Goal: Task Accomplishment & Management: Use online tool/utility

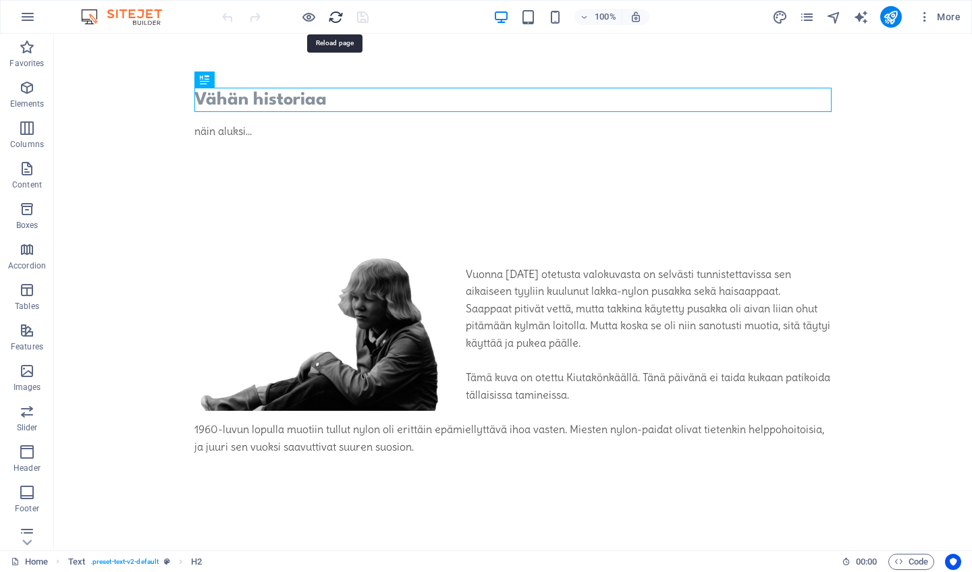
click at [333, 16] on icon "reload" at bounding box center [336, 17] width 16 height 16
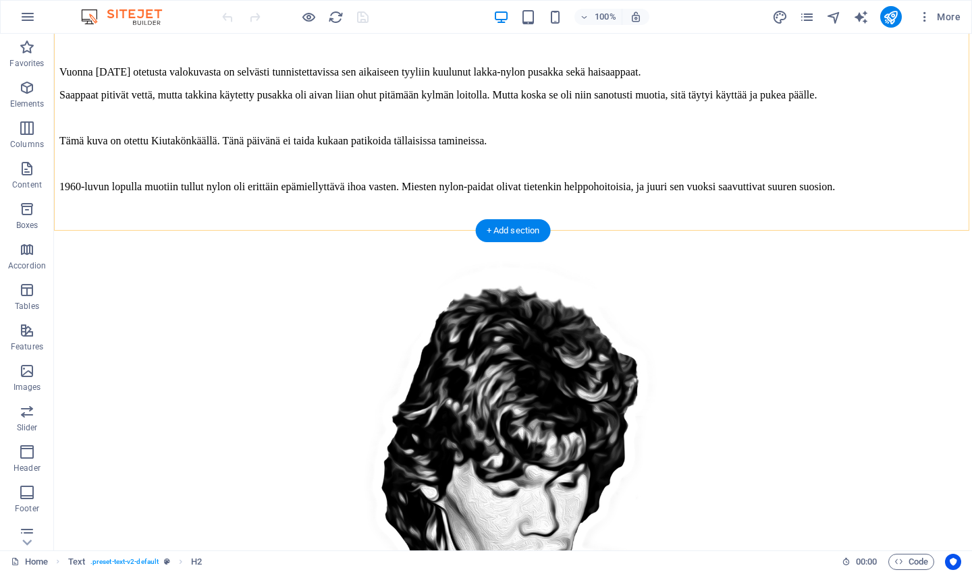
scroll to position [696, 0]
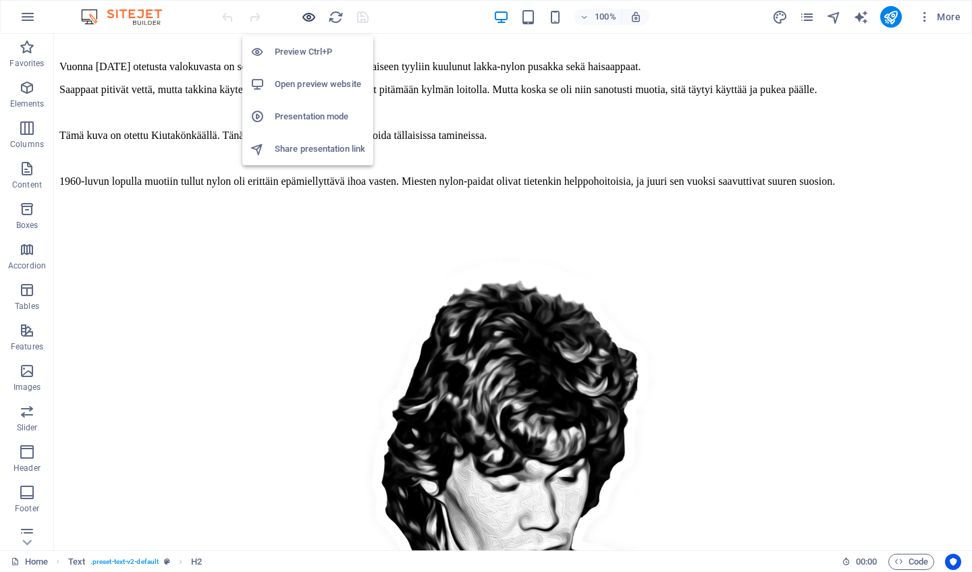
click at [308, 18] on icon "button" at bounding box center [309, 17] width 16 height 16
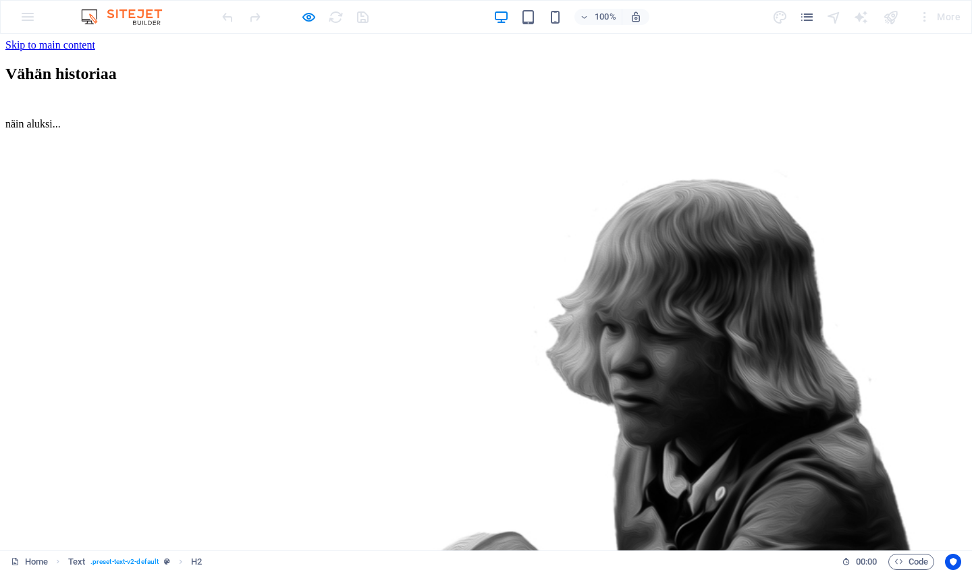
scroll to position [0, 0]
click at [308, 17] on icon "button" at bounding box center [309, 17] width 16 height 16
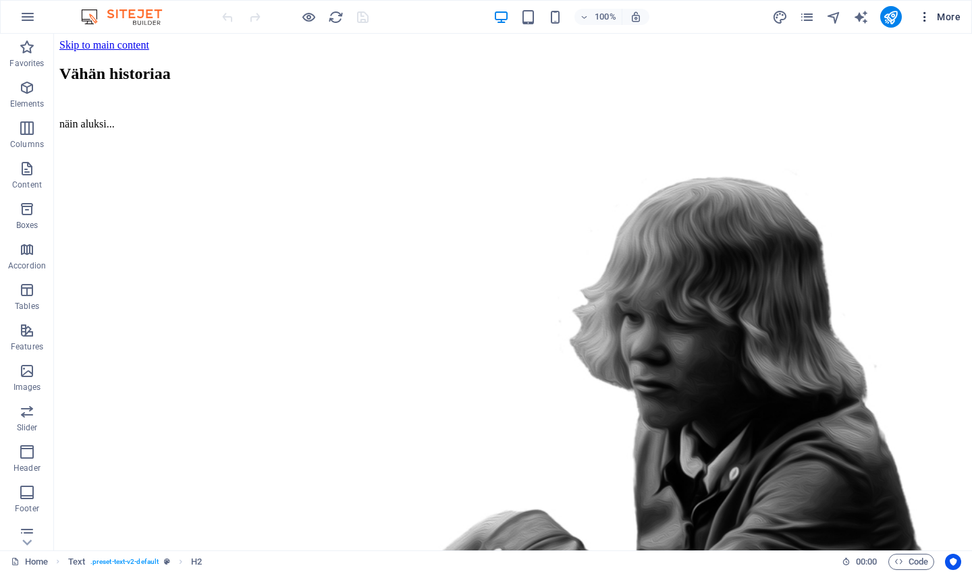
click at [949, 20] on span "More" at bounding box center [939, 16] width 43 height 13
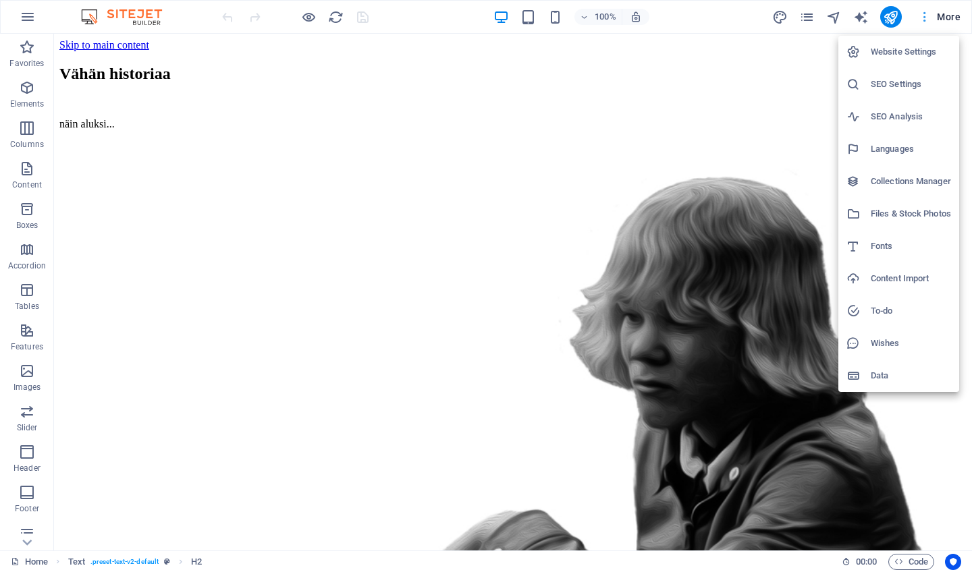
click at [949, 20] on div at bounding box center [486, 286] width 972 height 572
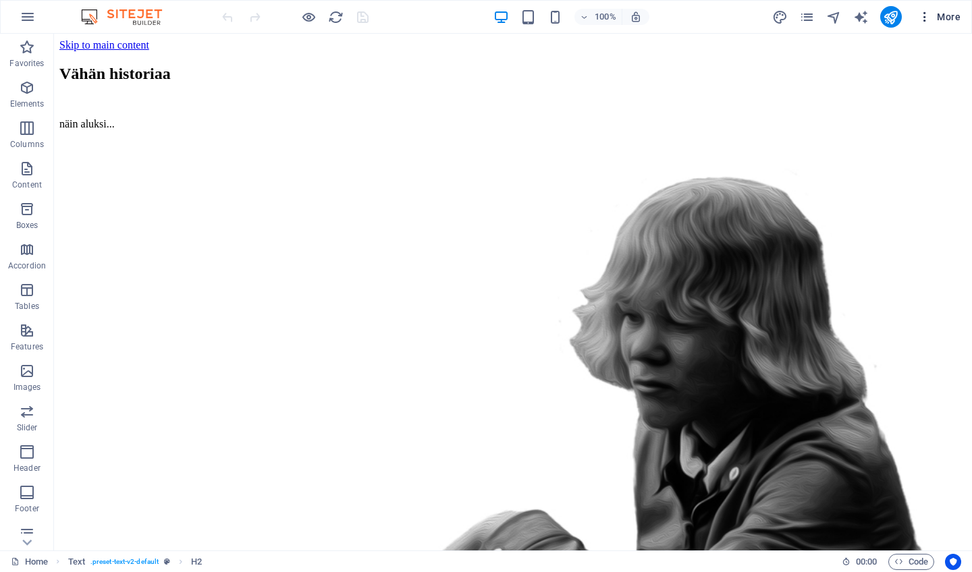
click at [939, 16] on span "More" at bounding box center [939, 16] width 43 height 13
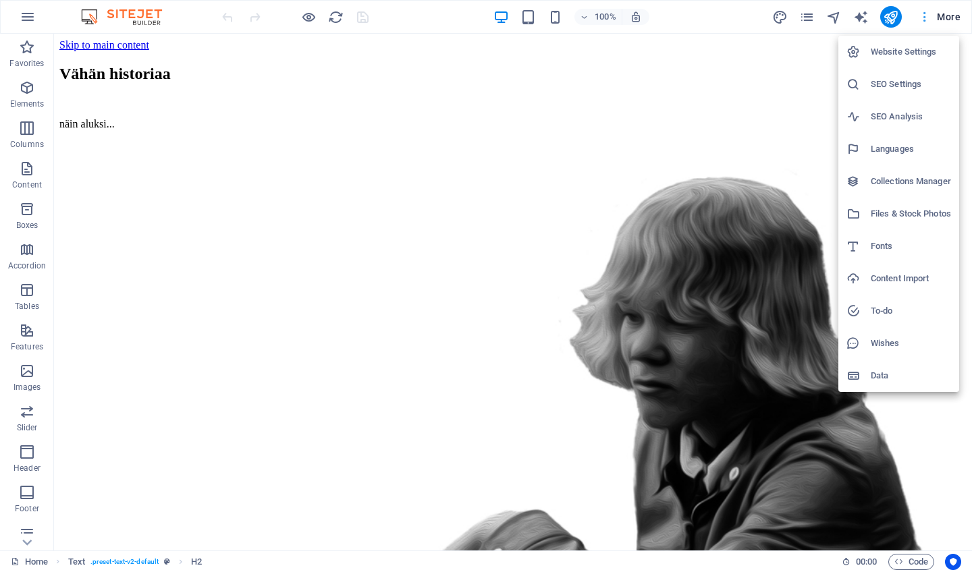
click at [939, 16] on div at bounding box center [486, 286] width 972 height 572
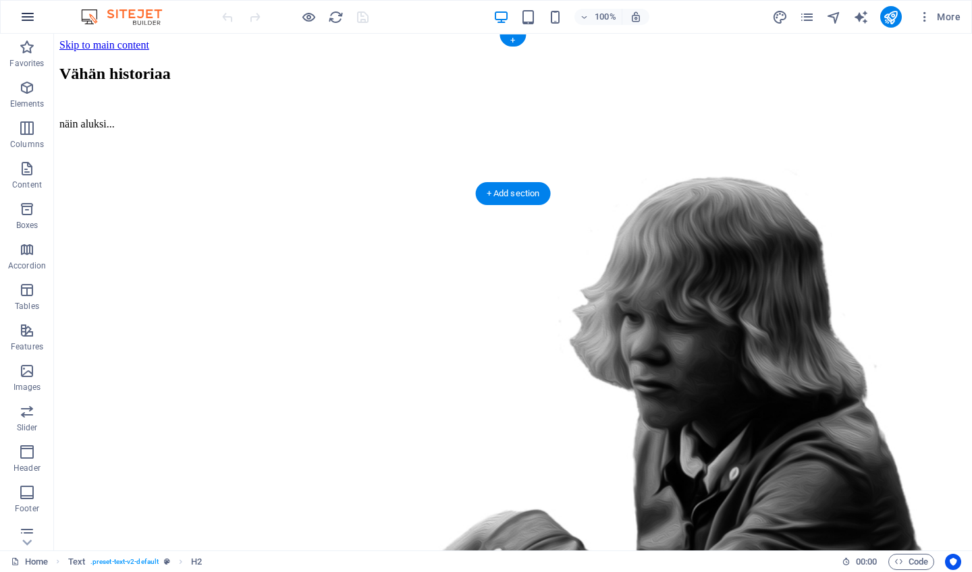
click at [32, 18] on icon "button" at bounding box center [28, 17] width 16 height 16
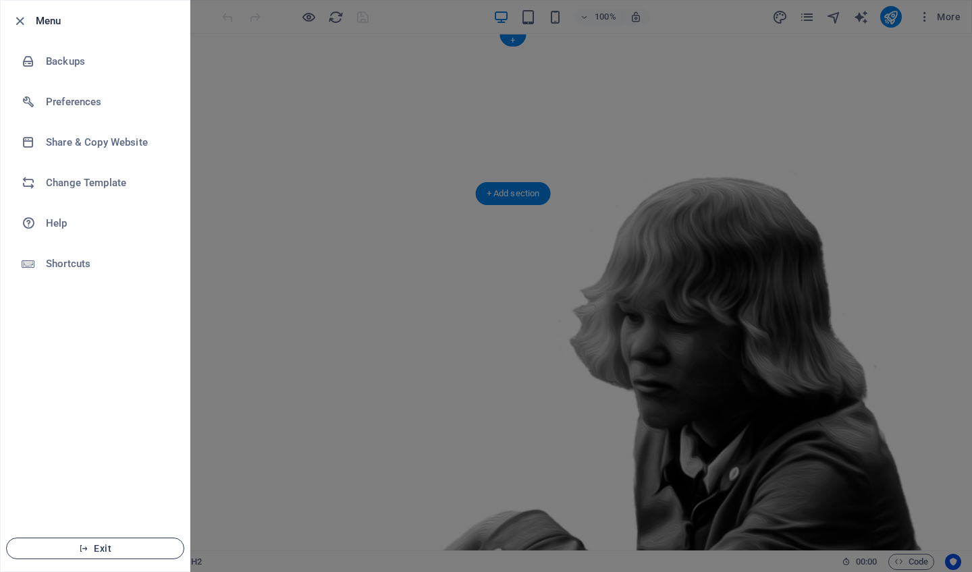
click at [116, 545] on span "Exit" at bounding box center [95, 548] width 155 height 11
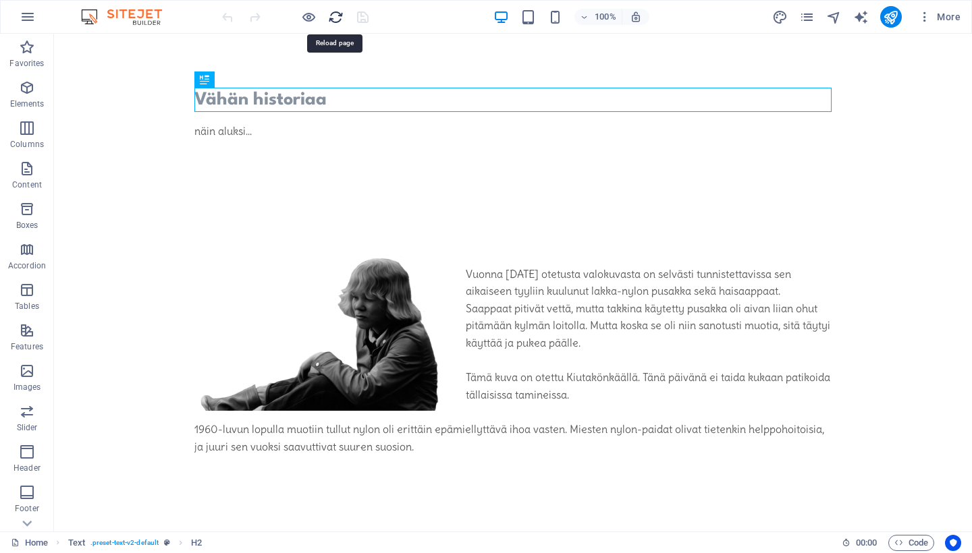
click at [334, 18] on icon "reload" at bounding box center [336, 17] width 16 height 16
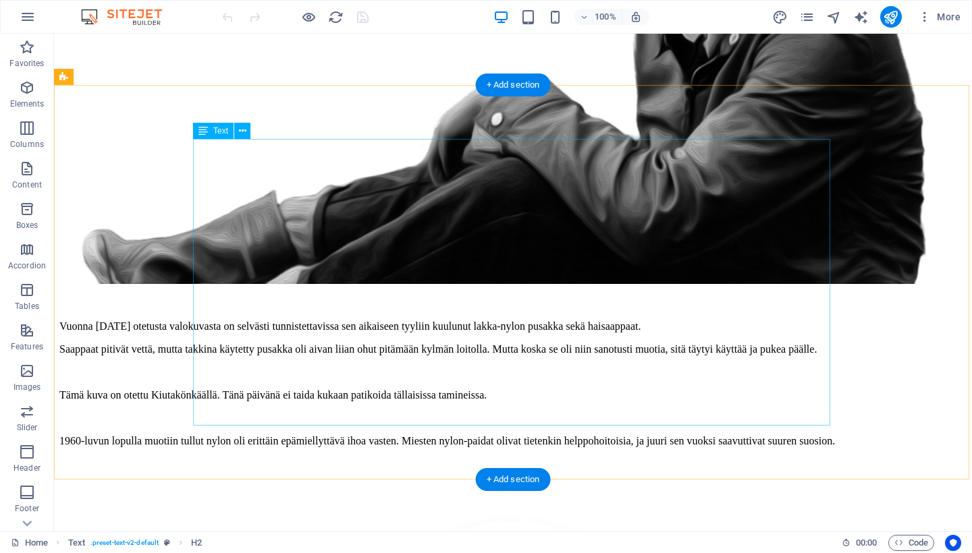
scroll to position [437, 0]
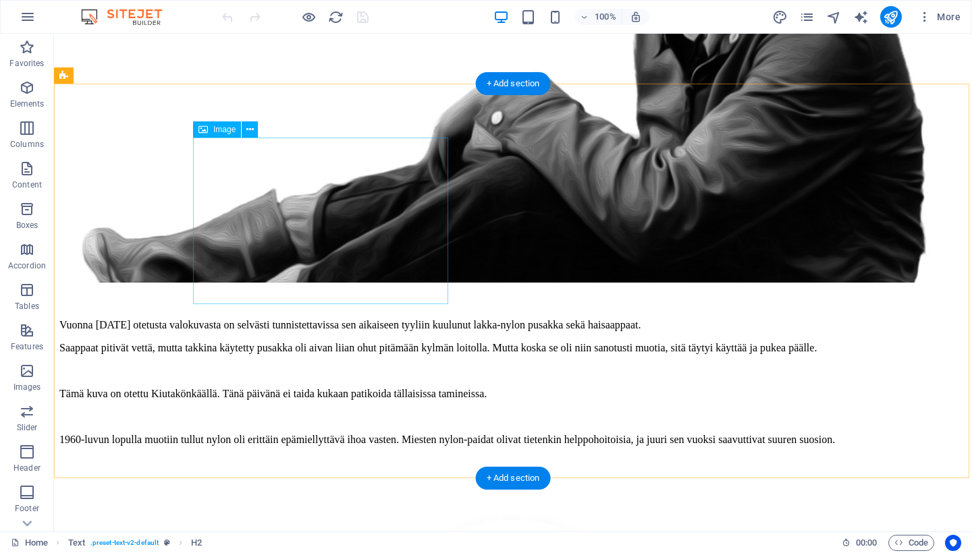
click at [220, 132] on span "Image" at bounding box center [224, 130] width 22 height 8
select select "%"
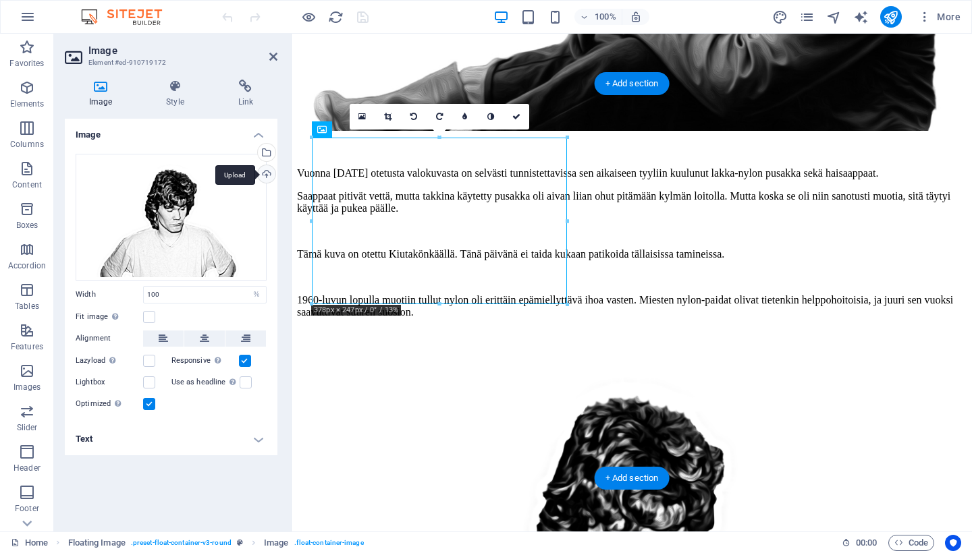
click at [268, 172] on div "Upload" at bounding box center [265, 175] width 20 height 20
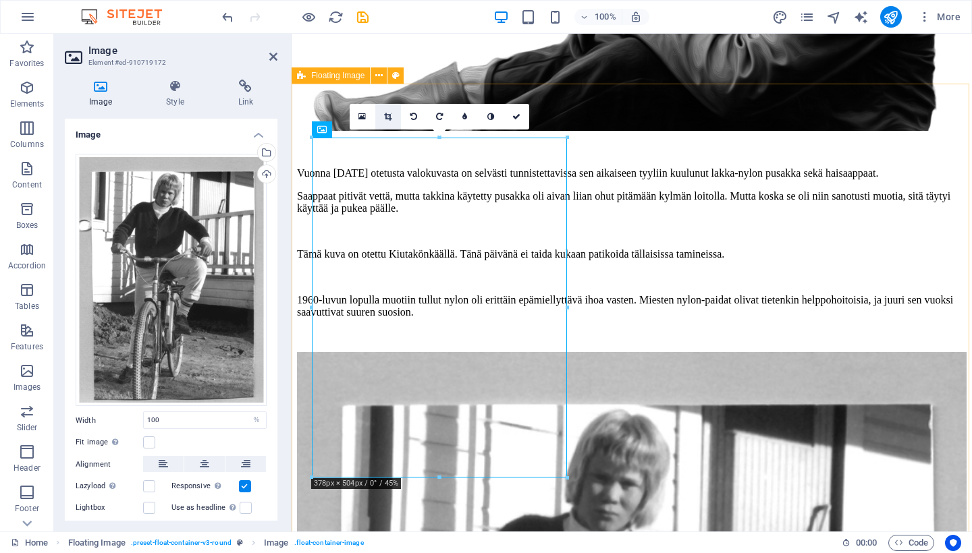
click at [385, 118] on icon at bounding box center [387, 117] width 7 height 8
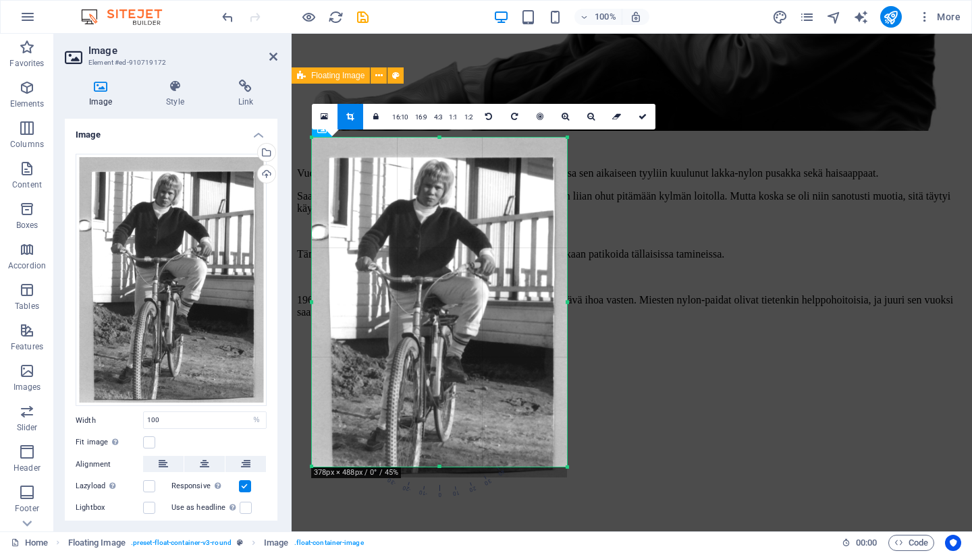
drag, startPoint x: 439, startPoint y: 476, endPoint x: 438, endPoint y: 466, distance: 10.9
click at [438, 466] on div at bounding box center [439, 467] width 255 height 5
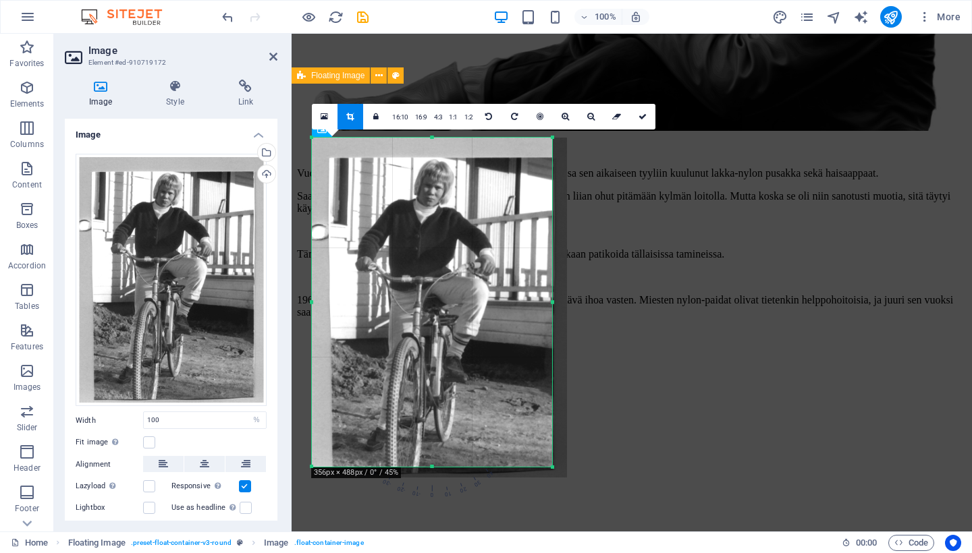
drag, startPoint x: 564, startPoint y: 300, endPoint x: 549, endPoint y: 304, distance: 15.2
click at [550, 304] on div at bounding box center [552, 302] width 5 height 329
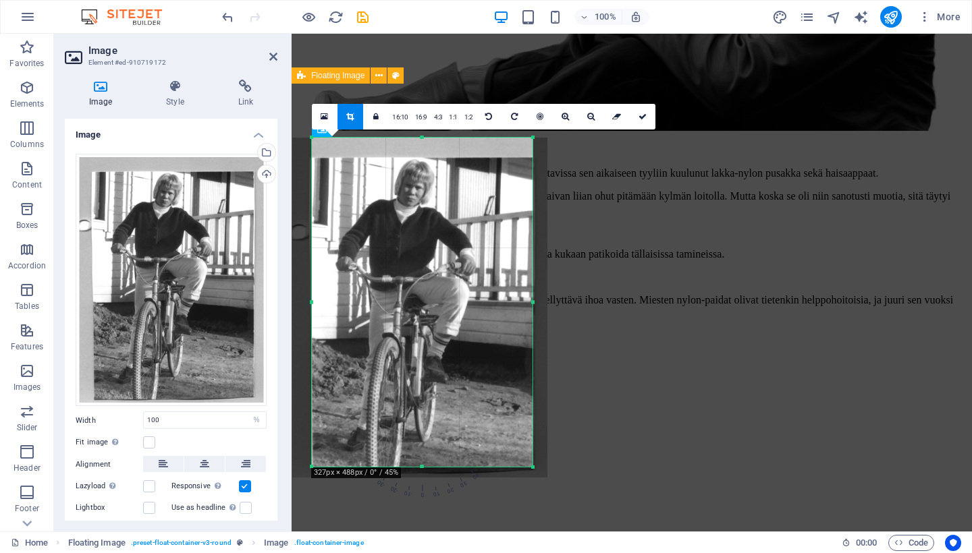
drag, startPoint x: 312, startPoint y: 302, endPoint x: 331, endPoint y: 301, distance: 19.6
click at [331, 301] on div "180 170 160 150 140 130 120 110 100 90 80 70 60 50 40 30 20 10 0 -10 -20 -30 -4…" at bounding box center [422, 302] width 221 height 329
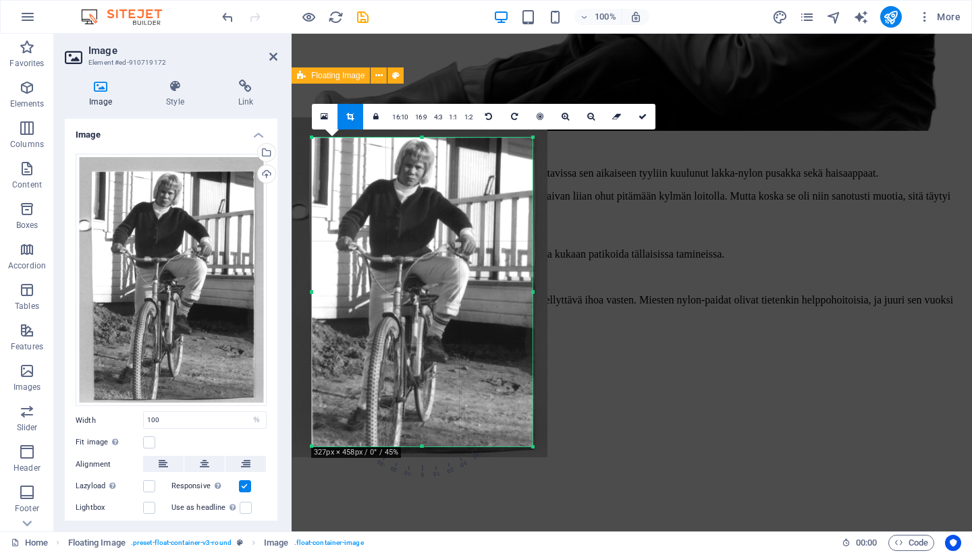
drag, startPoint x: 421, startPoint y: 138, endPoint x: 422, endPoint y: 157, distance: 19.6
click at [422, 157] on div "180 170 160 150 140 130 120 110 100 90 80 70 60 50 40 30 20 10 0 -10 -20 -30 -4…" at bounding box center [422, 292] width 221 height 309
click at [639, 119] on icon at bounding box center [642, 117] width 8 height 8
type input "326"
select select "px"
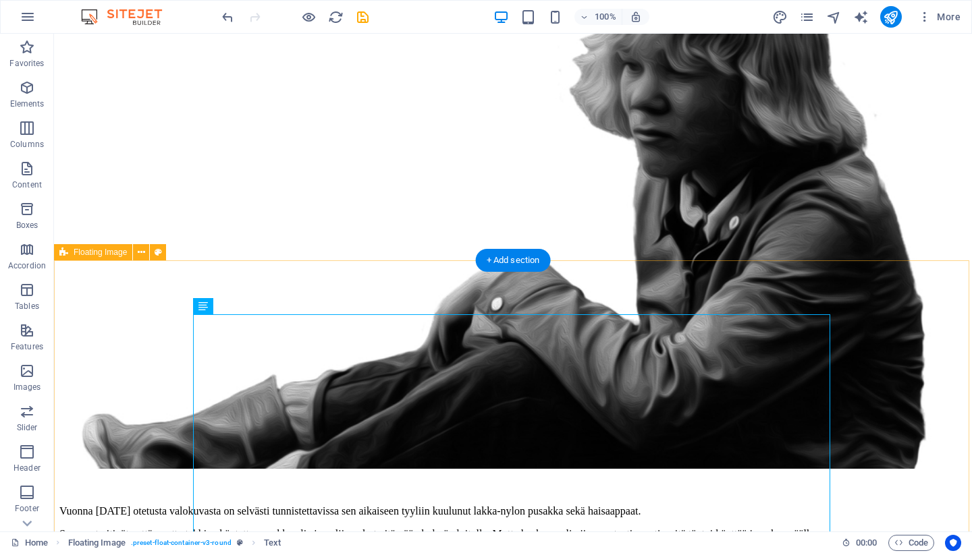
scroll to position [240, 0]
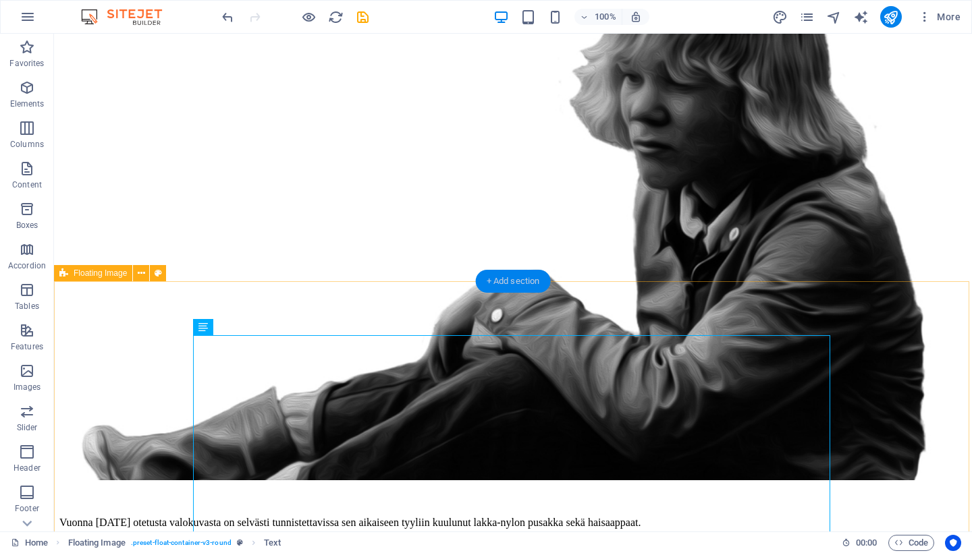
click at [513, 280] on div "+ Add section" at bounding box center [513, 281] width 75 height 23
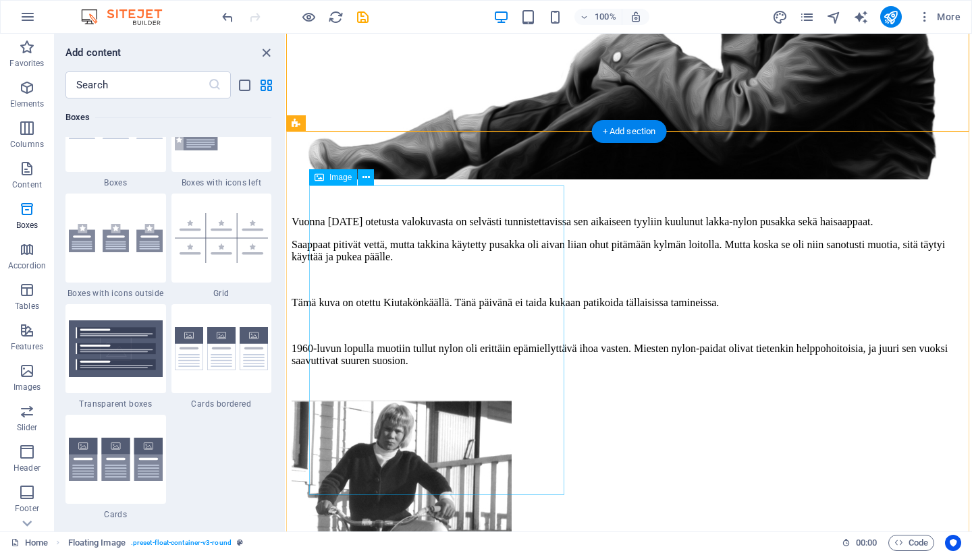
scroll to position [395, 0]
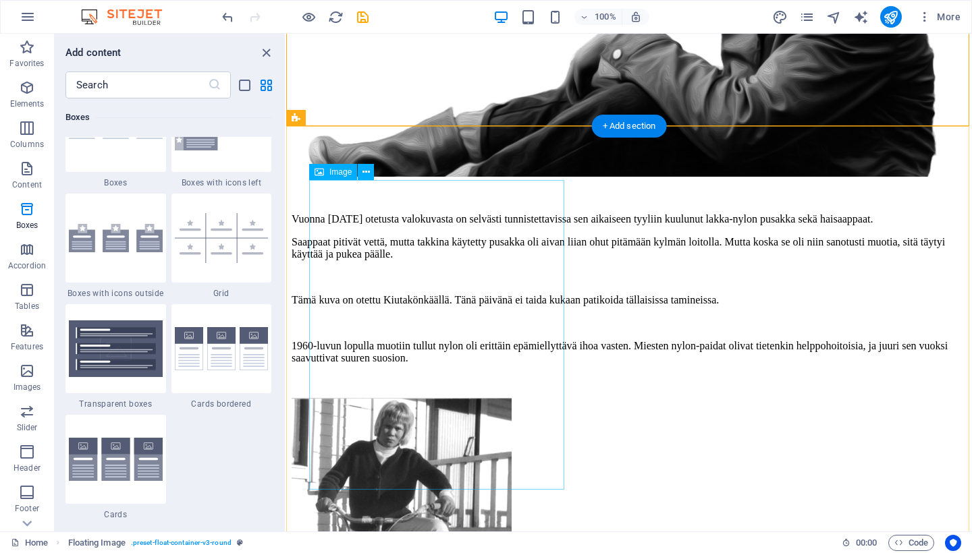
click at [335, 172] on span "Image" at bounding box center [340, 172] width 22 height 8
select select "px"
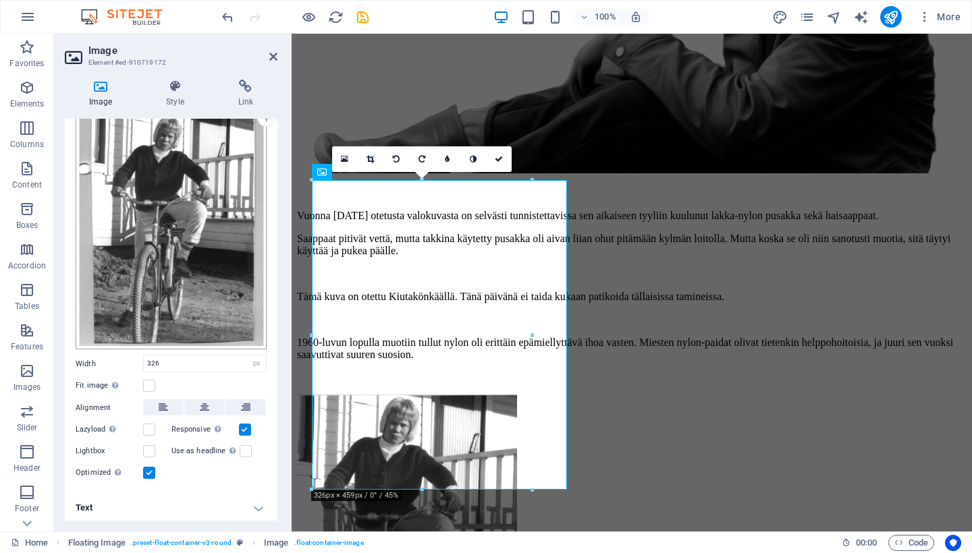
scroll to position [56, 0]
click at [150, 381] on label at bounding box center [149, 387] width 12 height 12
click at [0, 0] on input "Fit image Automatically fit image to a fixed width and height" at bounding box center [0, 0] width 0 height 0
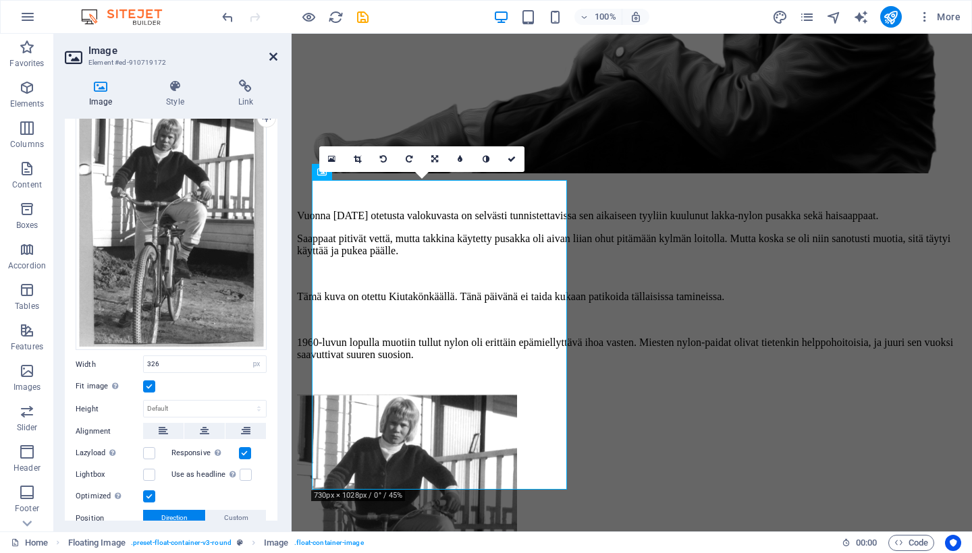
click at [273, 55] on icon at bounding box center [273, 56] width 8 height 11
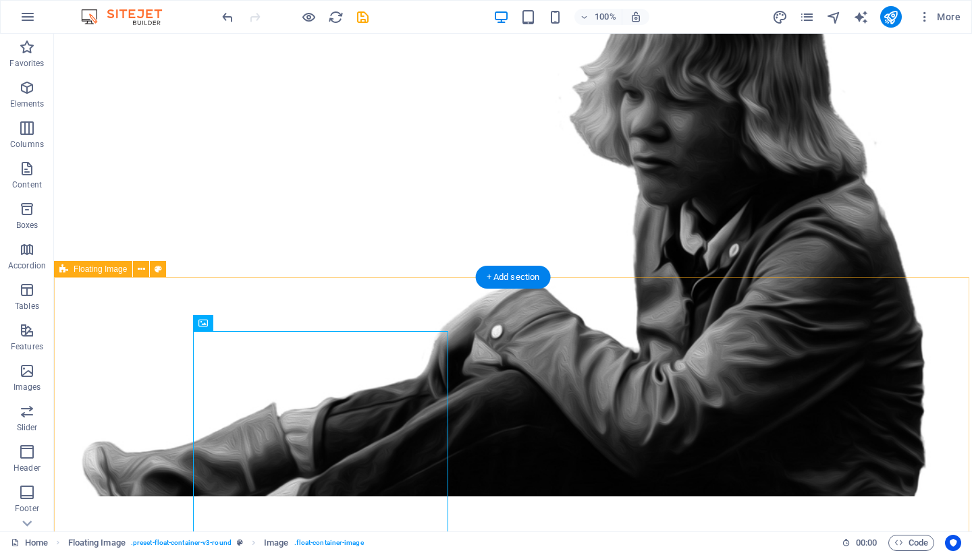
scroll to position [204, 0]
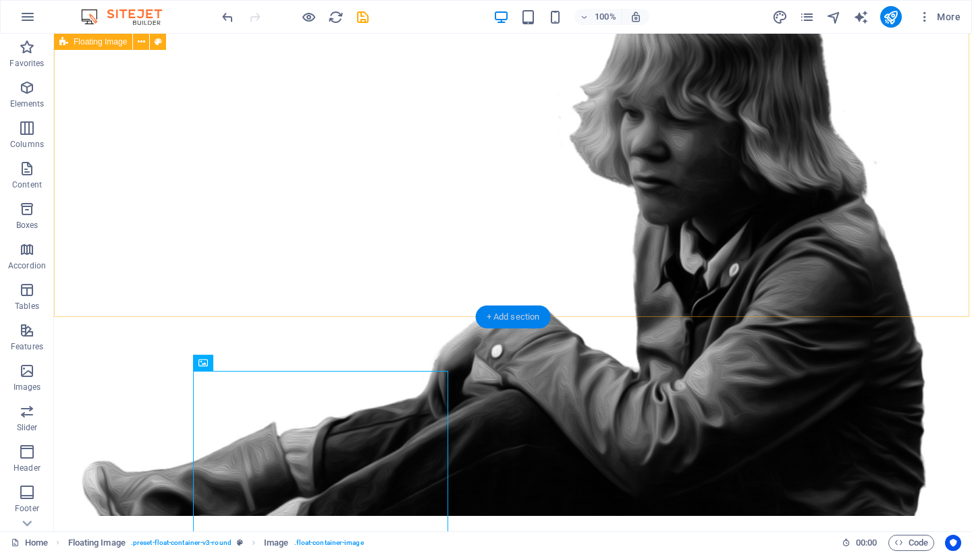
click at [510, 312] on div "+ Add section" at bounding box center [513, 317] width 75 height 23
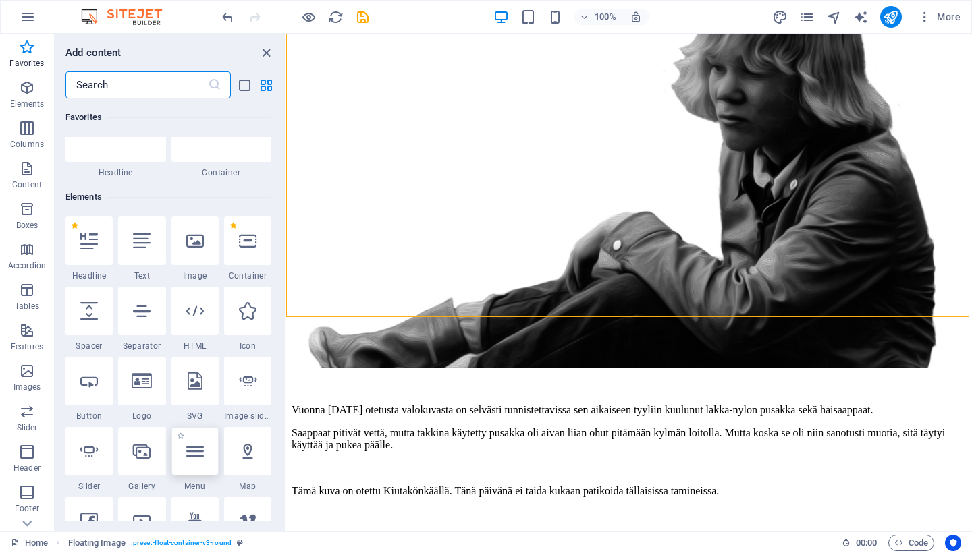
scroll to position [63, 0]
click at [84, 242] on icon at bounding box center [89, 242] width 18 height 18
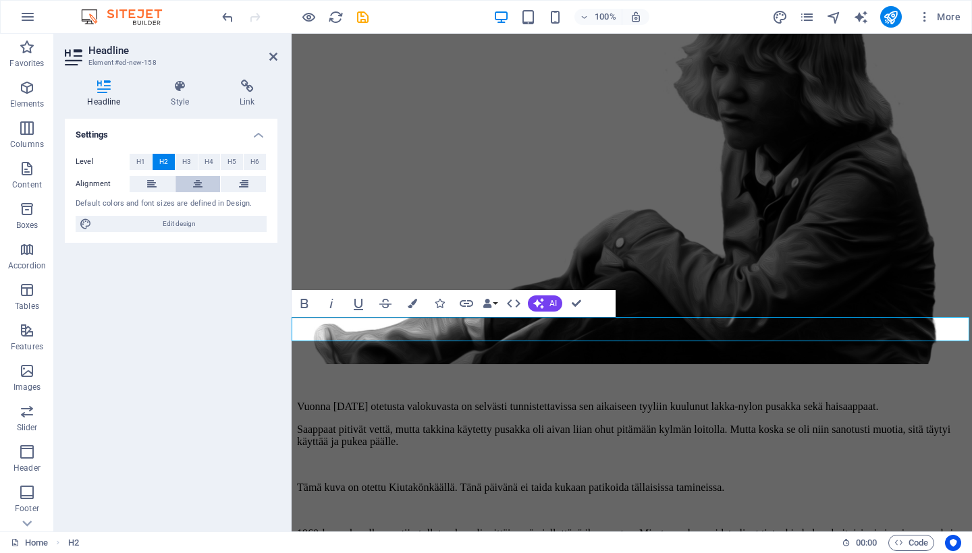
click at [196, 184] on icon at bounding box center [197, 184] width 9 height 16
click at [275, 51] on link at bounding box center [273, 56] width 8 height 11
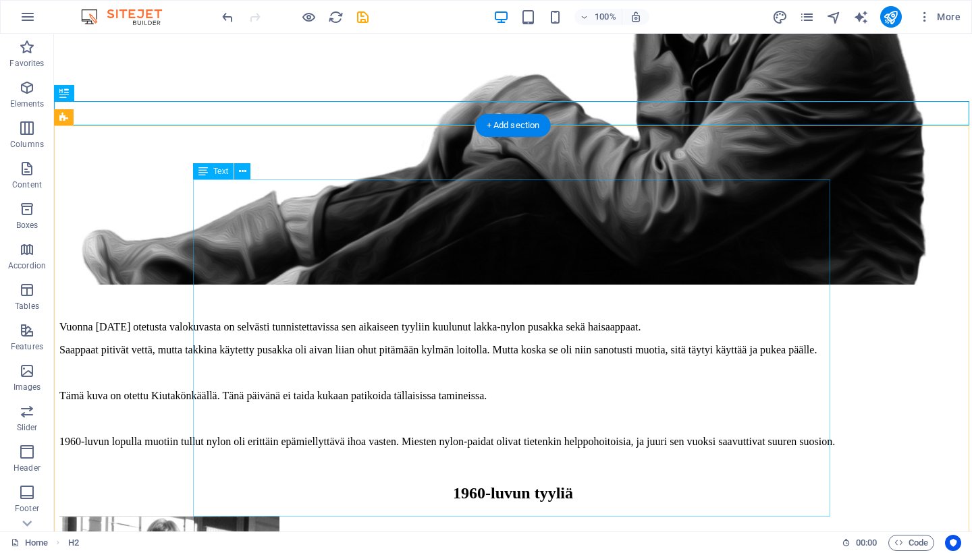
scroll to position [439, 0]
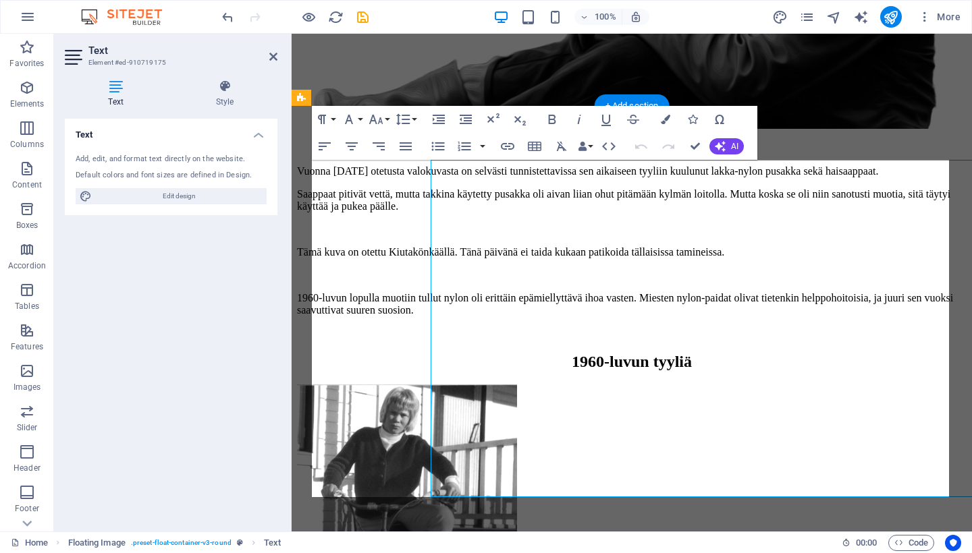
click at [508, 385] on figure at bounding box center [632, 541] width 670 height 312
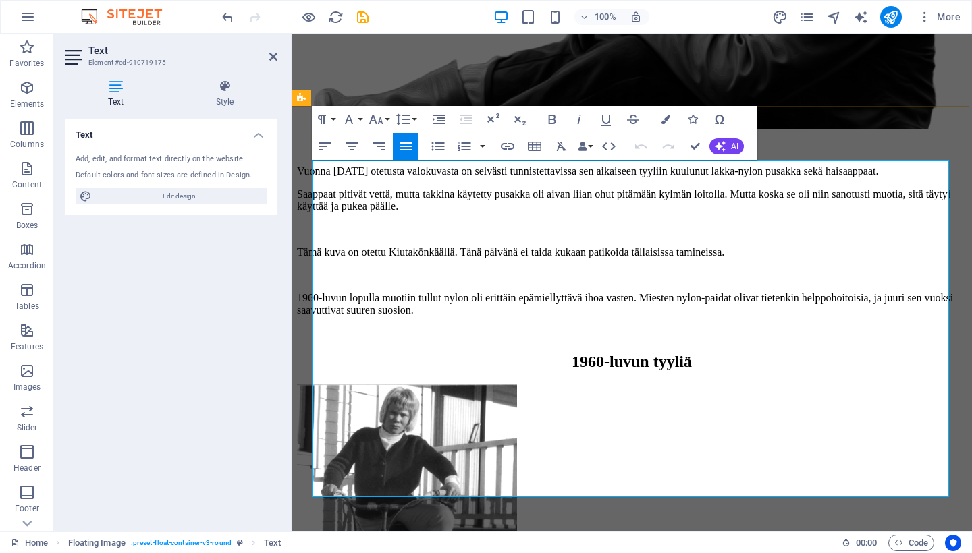
drag, startPoint x: 579, startPoint y: 168, endPoint x: 674, endPoint y: 490, distance: 335.5
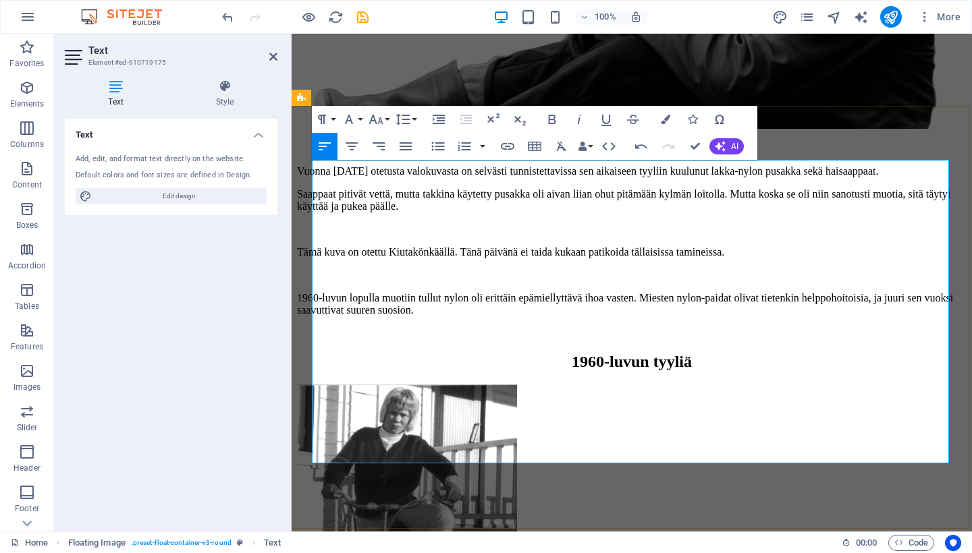
click at [270, 57] on icon at bounding box center [273, 56] width 8 height 11
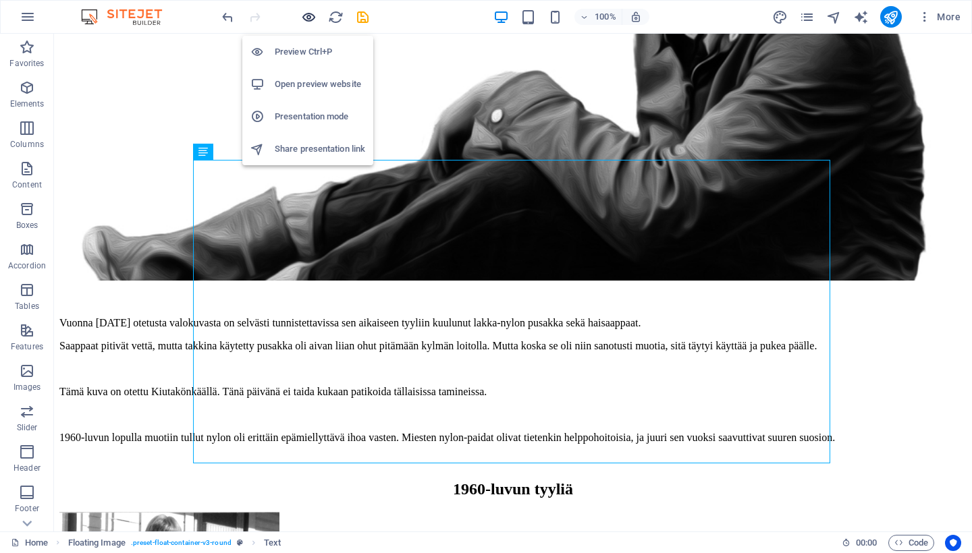
click at [312, 16] on icon "button" at bounding box center [309, 17] width 16 height 16
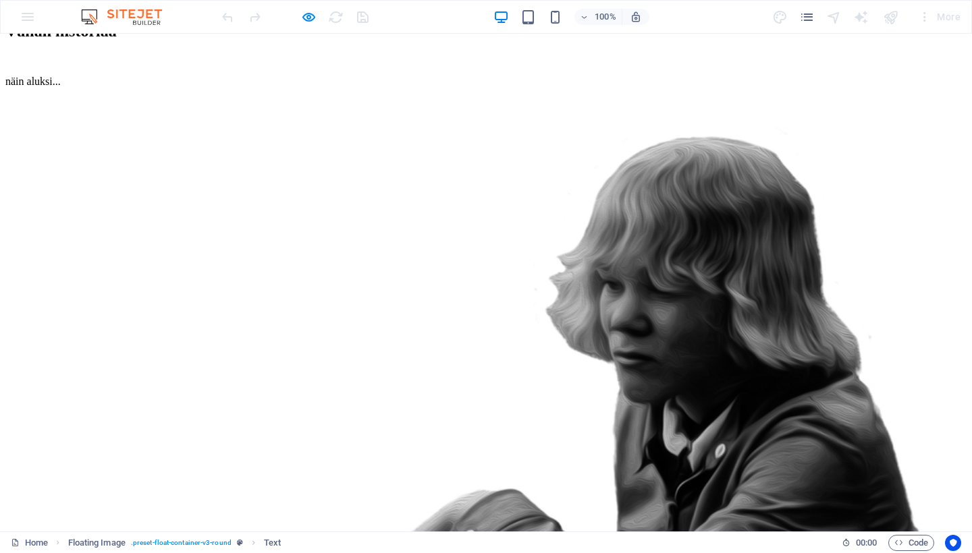
scroll to position [24, 0]
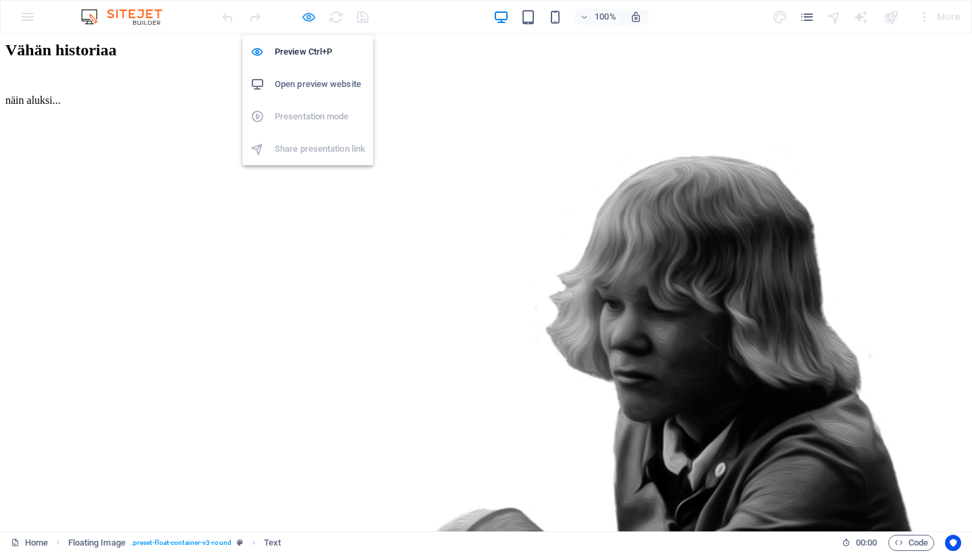
click at [306, 16] on icon "button" at bounding box center [309, 17] width 16 height 16
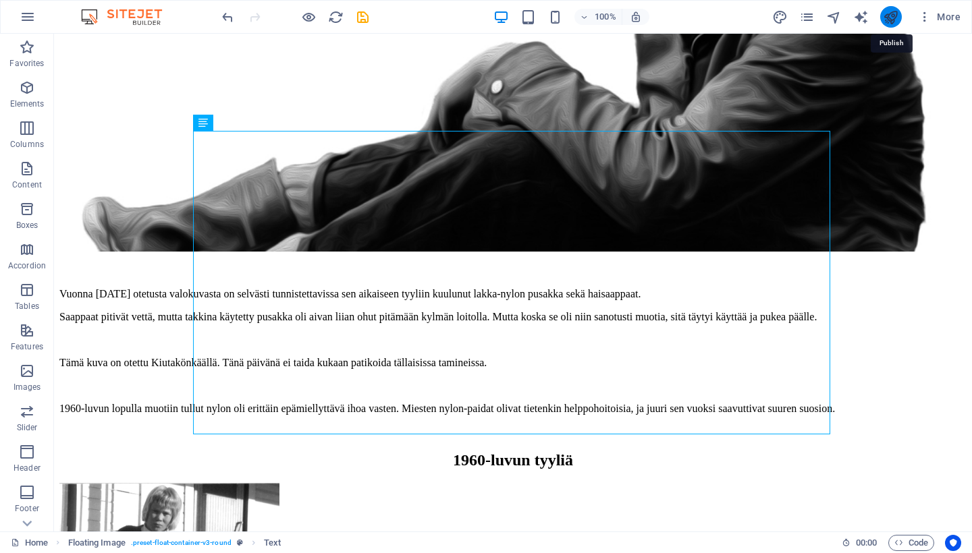
click at [891, 18] on icon "publish" at bounding box center [891, 17] width 16 height 16
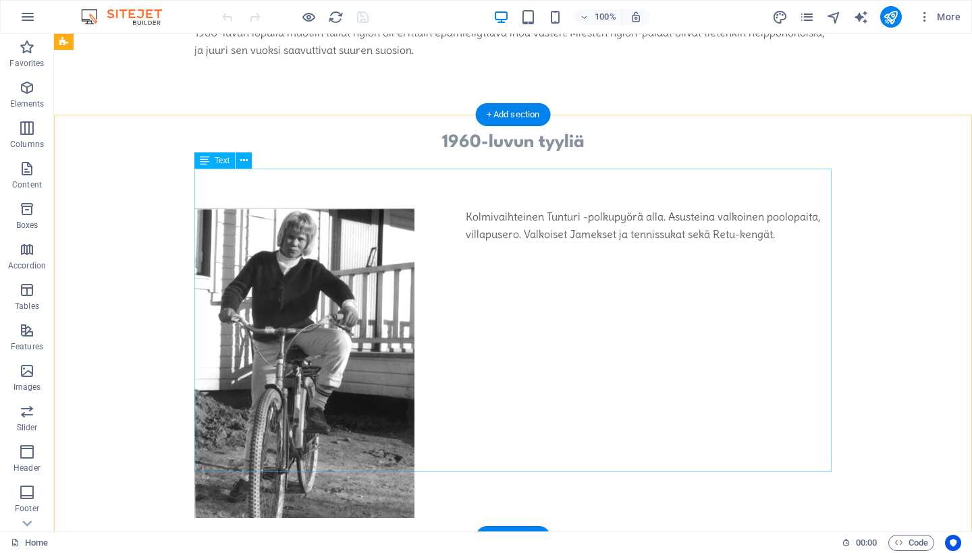
scroll to position [362, 0]
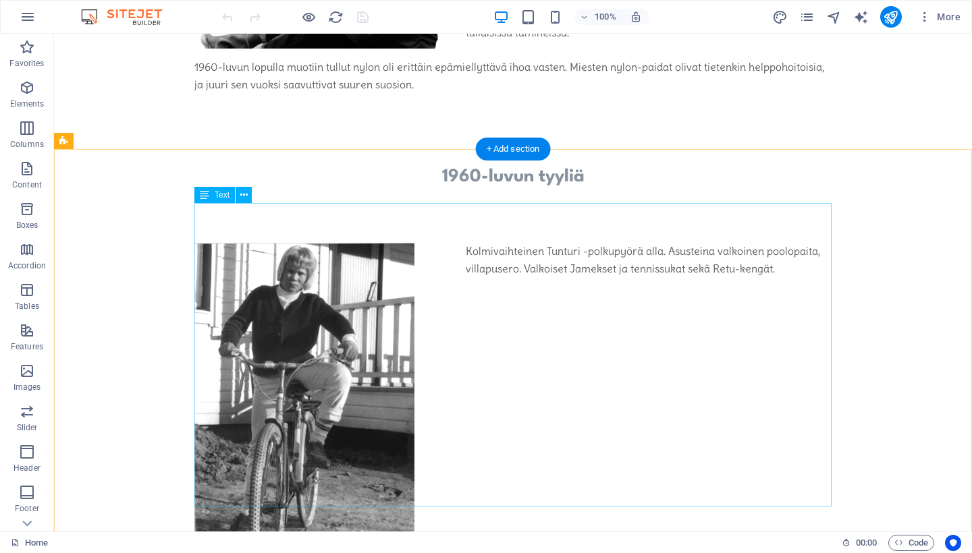
click at [579, 243] on div "Kolmivaihteinen Tunturi -polkupyörä alla. Asusteina valkoinen poolopaita, villa…" at bounding box center [512, 398] width 637 height 311
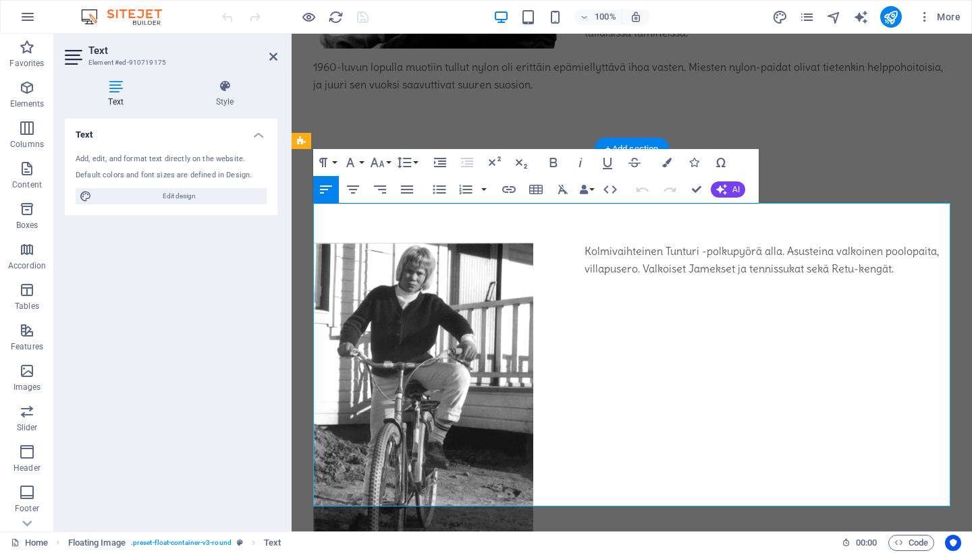
click at [888, 243] on p "Kolmivaihteinen Tunturi -polkupyörä alla. Asusteina valkoinen poolopaita, villa…" at bounding box center [631, 260] width 637 height 34
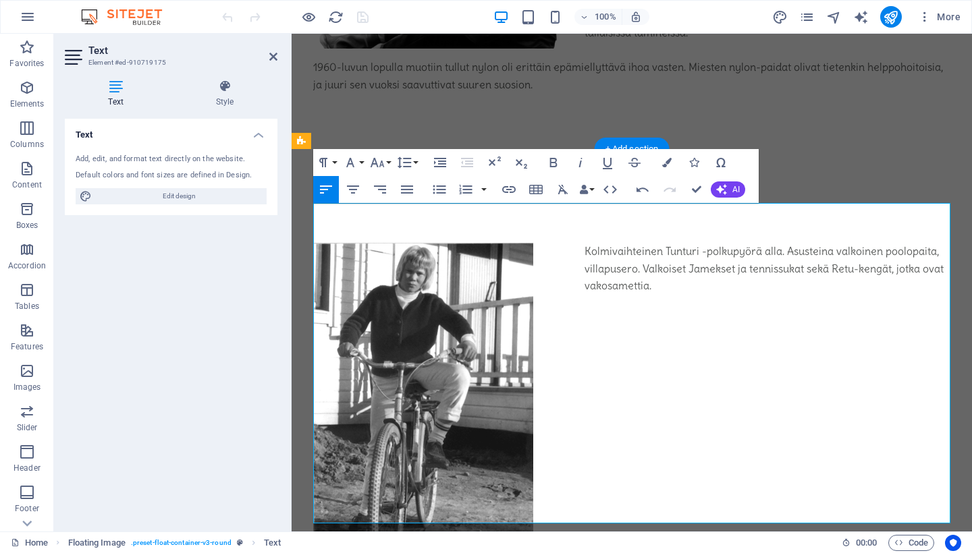
click at [684, 247] on p "Kolmivaihteinen Tunturi -polkupyörä alla. Asusteina valkoinen poolopaita, villa…" at bounding box center [631, 269] width 637 height 52
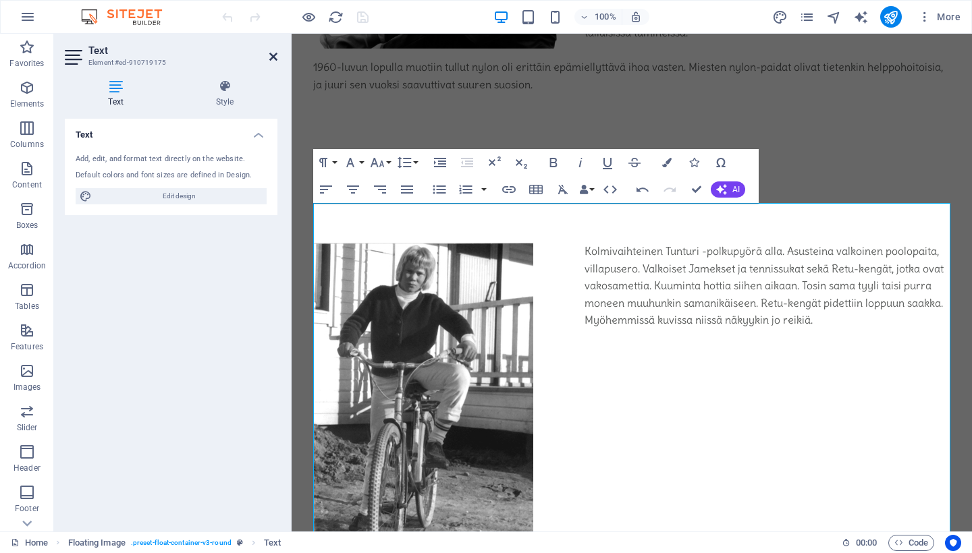
click at [274, 57] on icon at bounding box center [273, 56] width 8 height 11
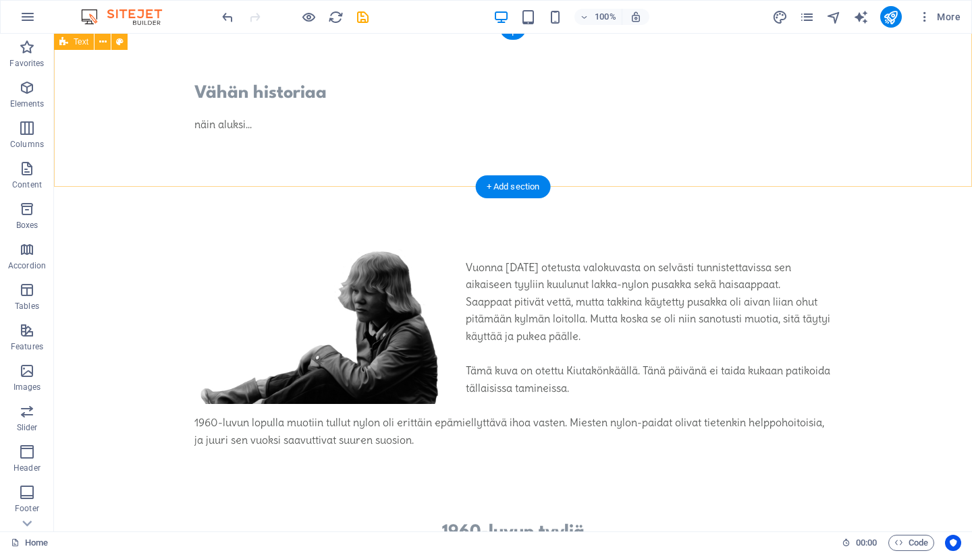
scroll to position [0, 0]
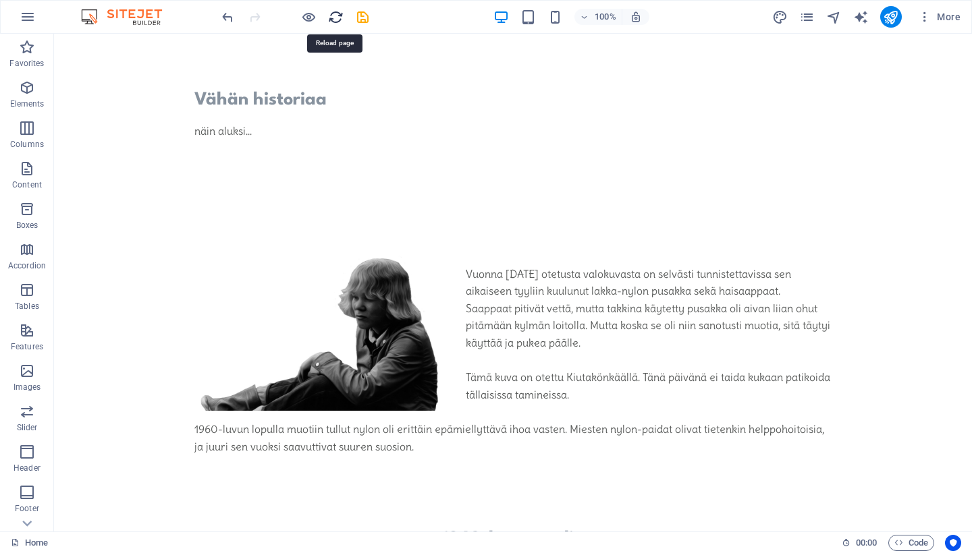
click at [328, 17] on icon "reload" at bounding box center [336, 17] width 16 height 16
click at [335, 22] on icon "reload" at bounding box center [336, 17] width 16 height 16
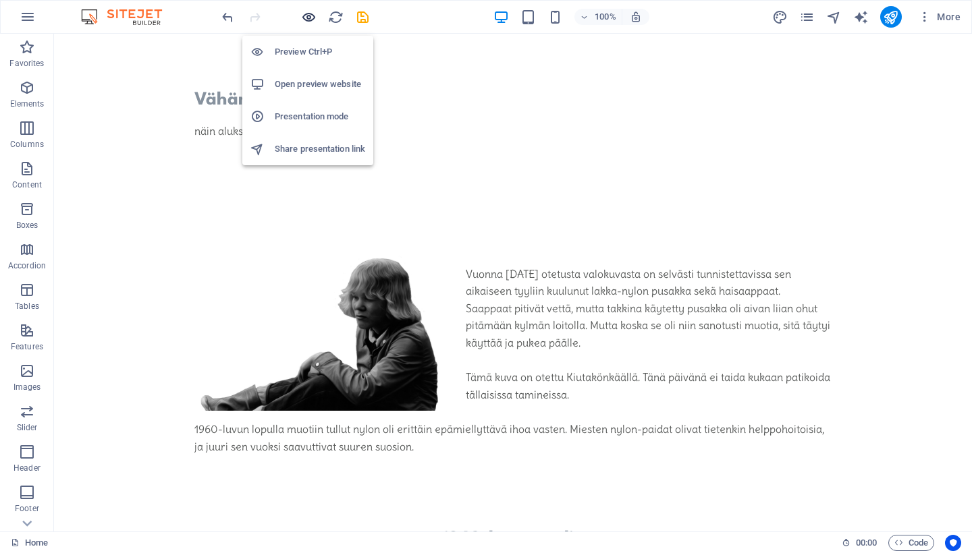
click at [306, 14] on icon "button" at bounding box center [309, 17] width 16 height 16
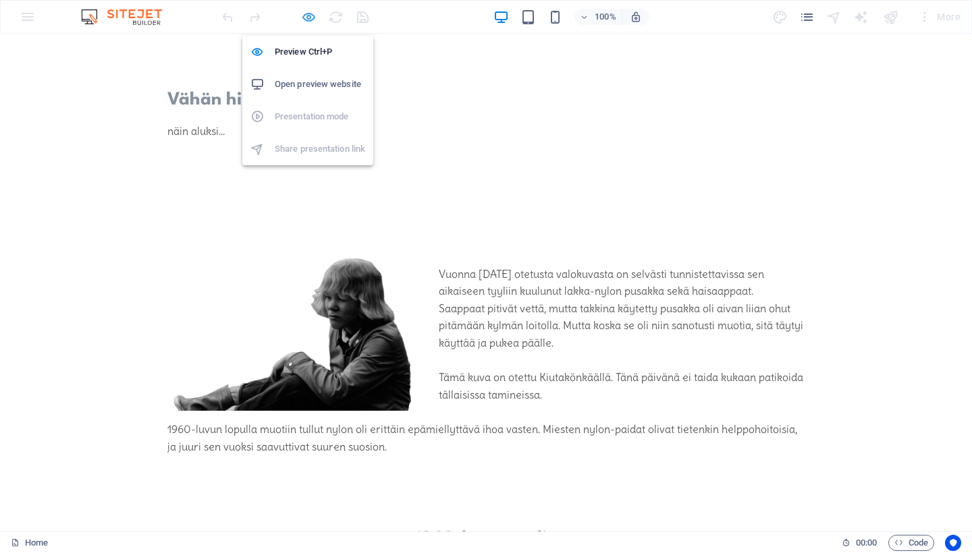
click at [312, 18] on icon "button" at bounding box center [309, 17] width 16 height 16
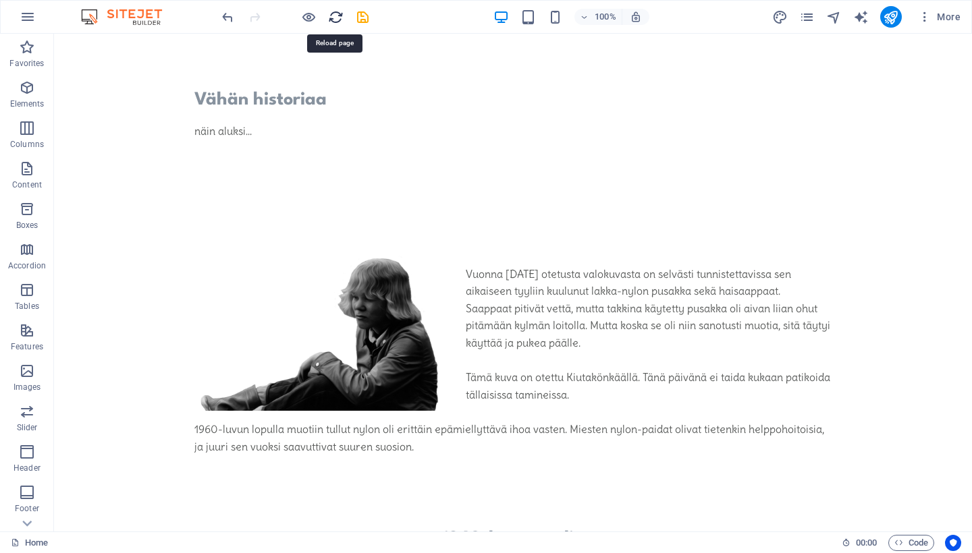
click at [335, 19] on icon "reload" at bounding box center [336, 17] width 16 height 16
click at [894, 19] on icon "publish" at bounding box center [891, 17] width 16 height 16
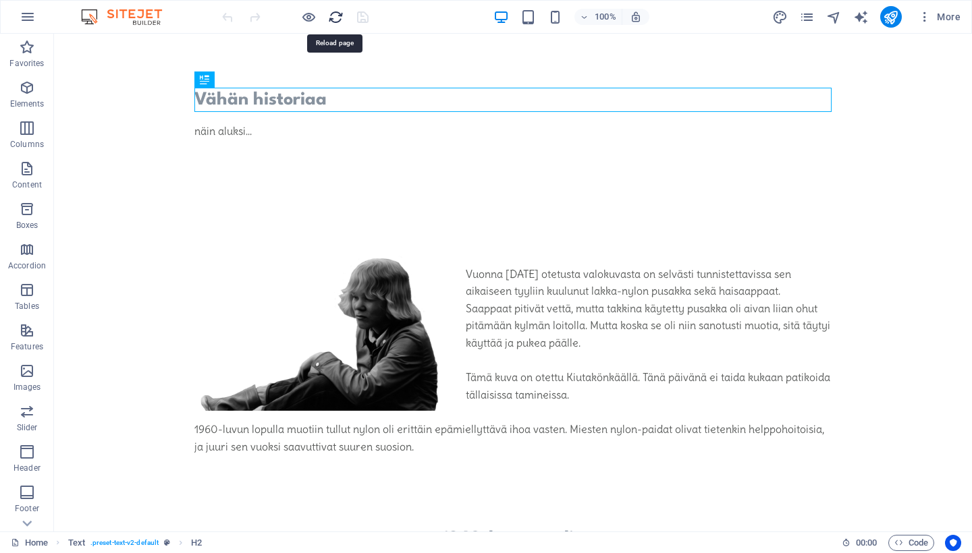
click at [333, 17] on icon "reload" at bounding box center [336, 17] width 16 height 16
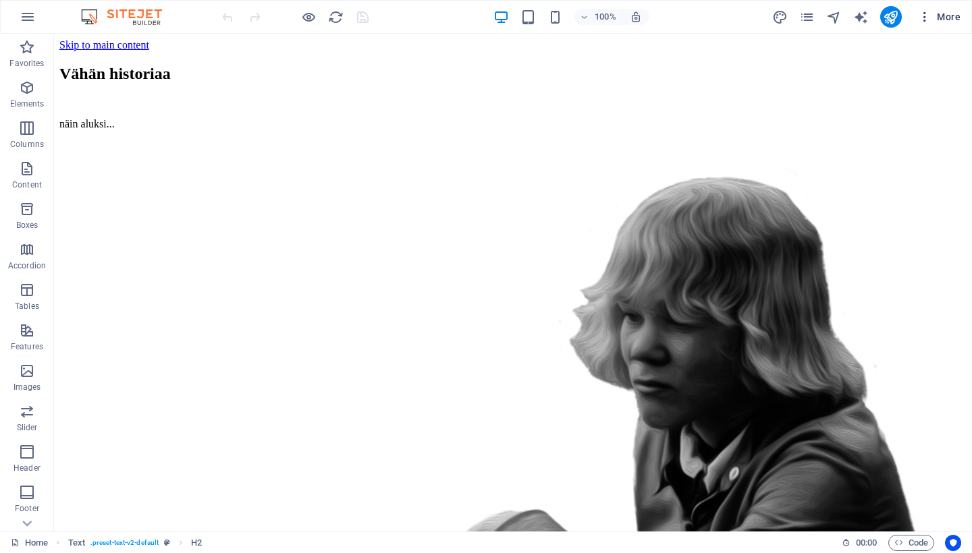
click at [949, 14] on span "More" at bounding box center [939, 16] width 43 height 13
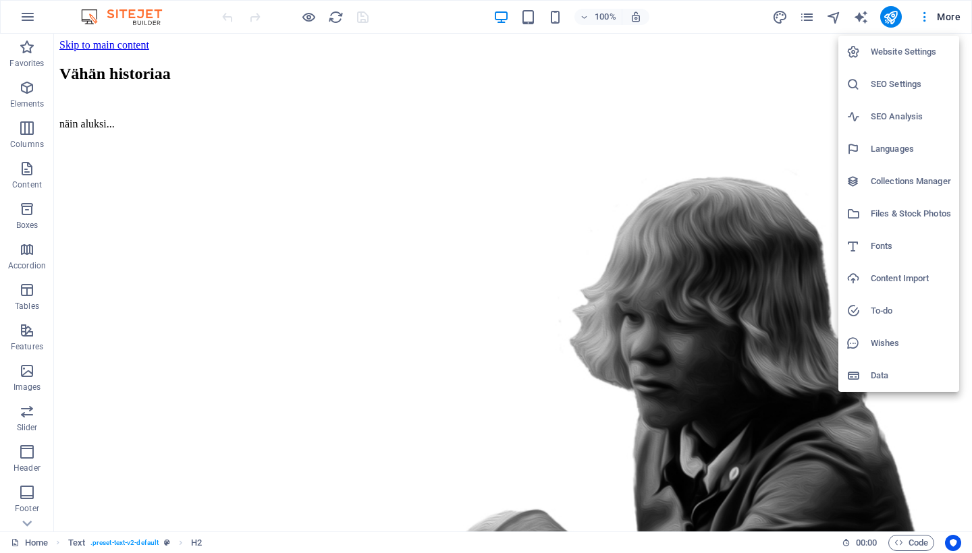
click at [888, 49] on h6 "Website Settings" at bounding box center [911, 52] width 80 height 16
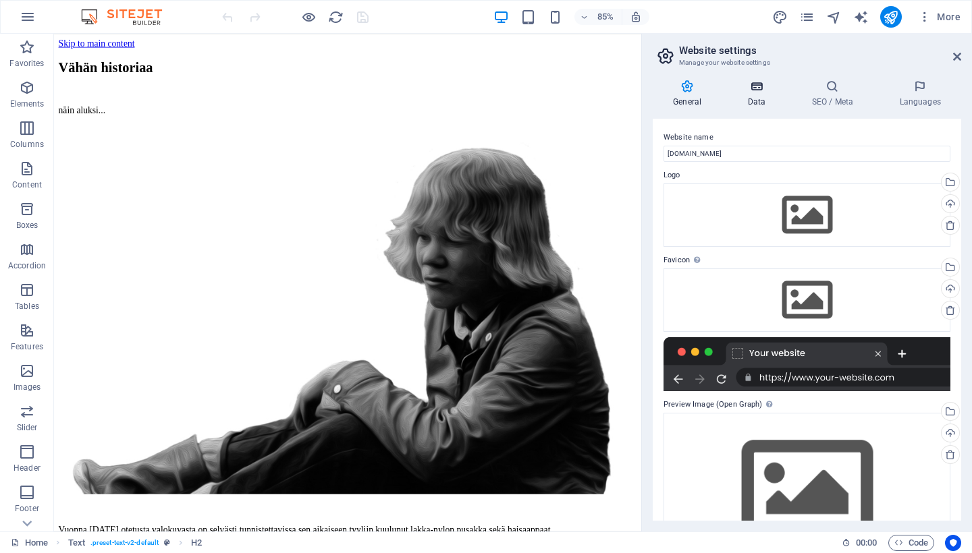
click at [762, 98] on h4 "Data" at bounding box center [759, 94] width 64 height 28
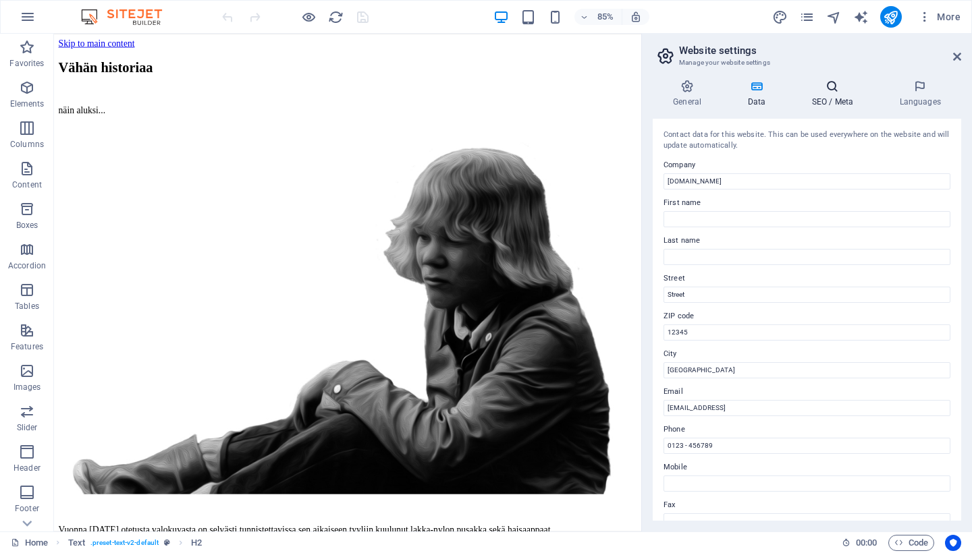
click at [829, 97] on h4 "SEO / Meta" at bounding box center [835, 94] width 88 height 28
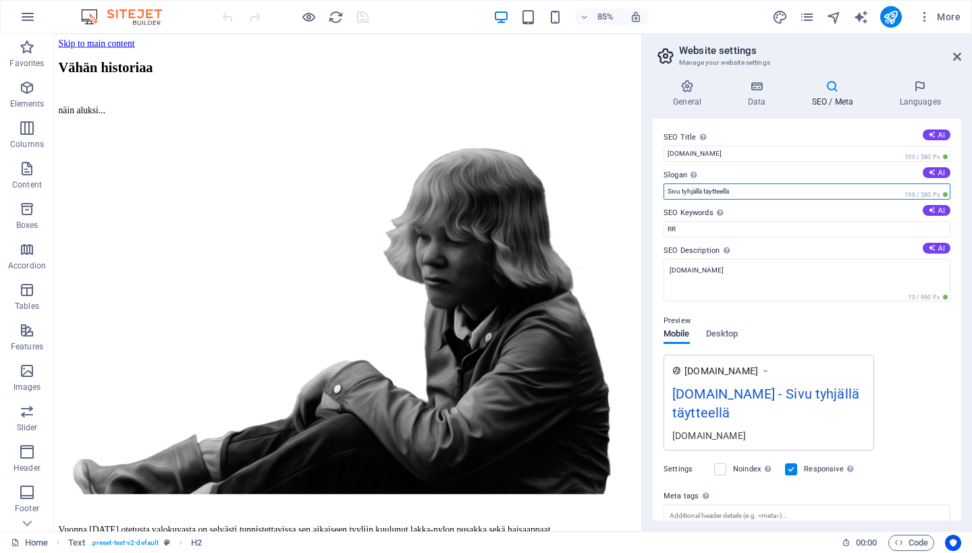
click at [748, 192] on input "Sivu tyhjällä täytteellä" at bounding box center [806, 192] width 287 height 16
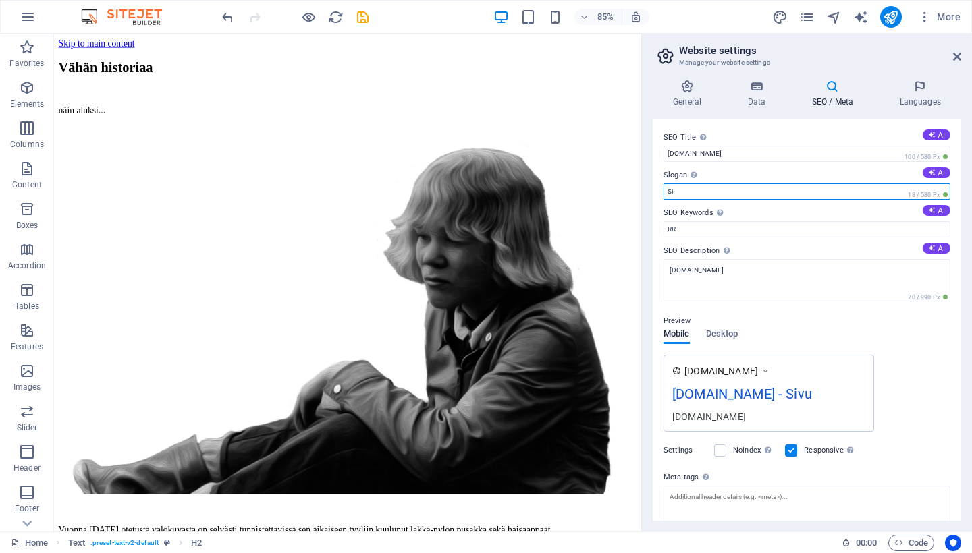
type input "S"
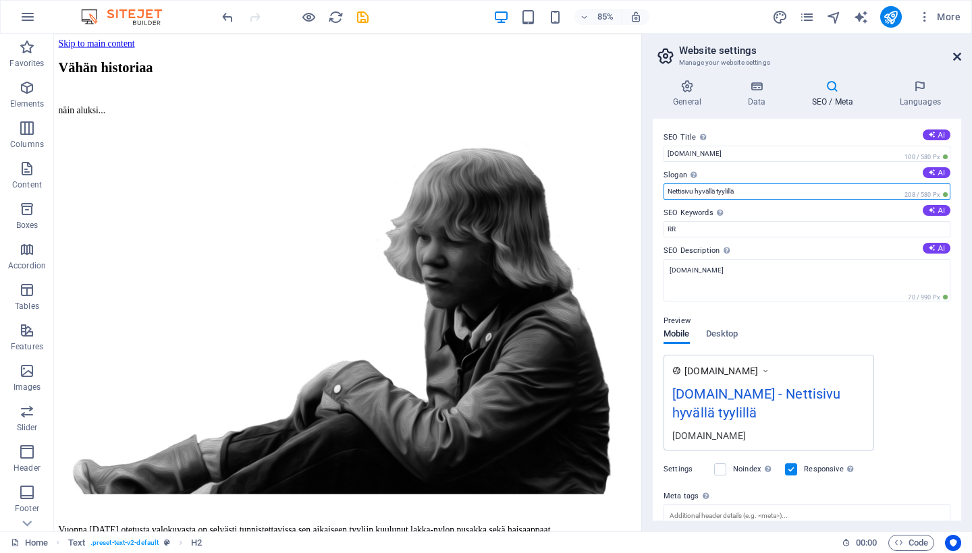
type input "Nettisivu hyvällä tyylillä"
click at [957, 53] on icon at bounding box center [957, 56] width 8 height 11
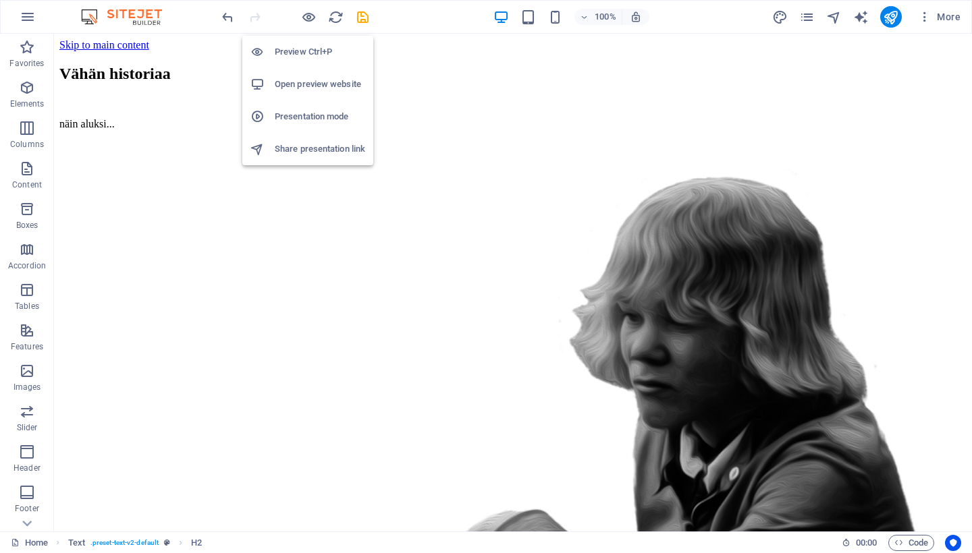
click at [317, 56] on h6 "Preview Ctrl+P" at bounding box center [320, 52] width 90 height 16
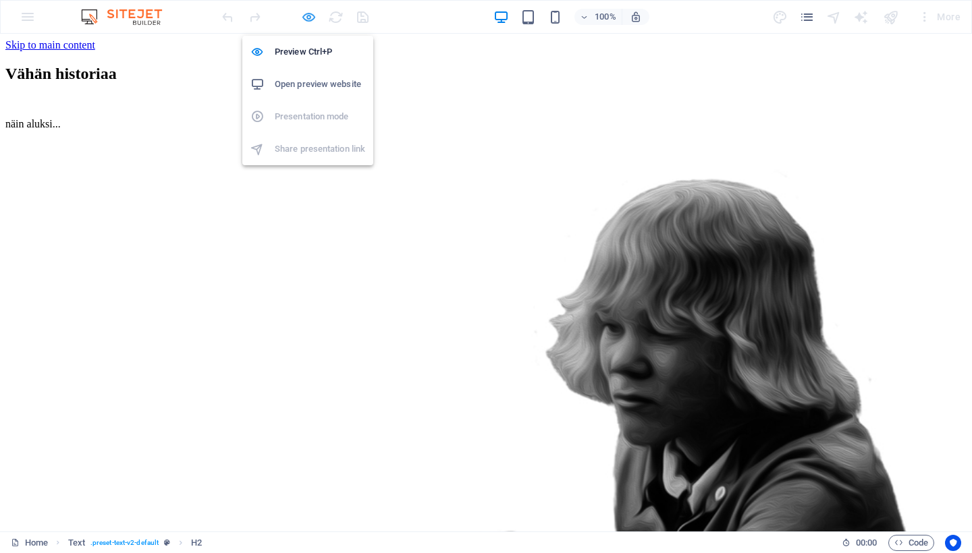
click at [310, 21] on icon "button" at bounding box center [309, 17] width 16 height 16
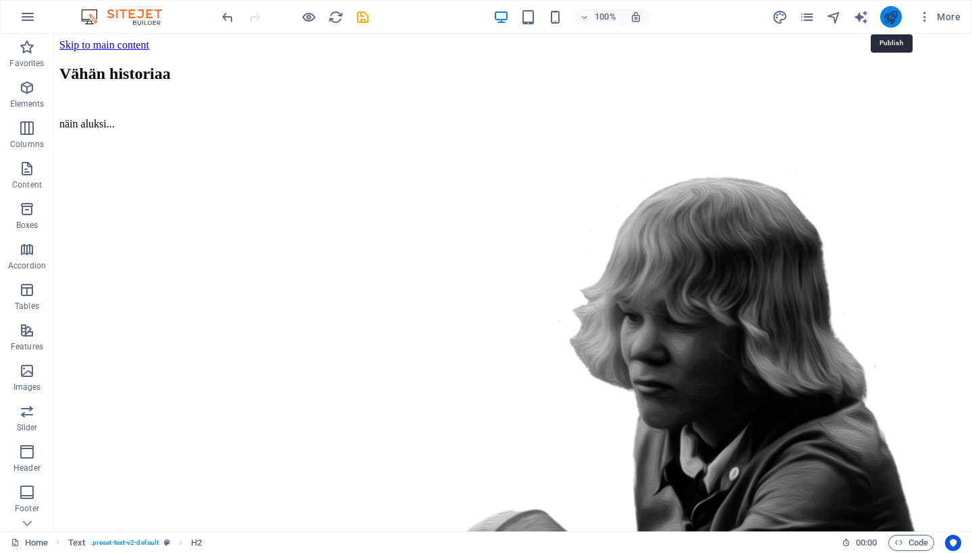
click at [890, 18] on icon "publish" at bounding box center [891, 17] width 16 height 16
